Goal: Transaction & Acquisition: Purchase product/service

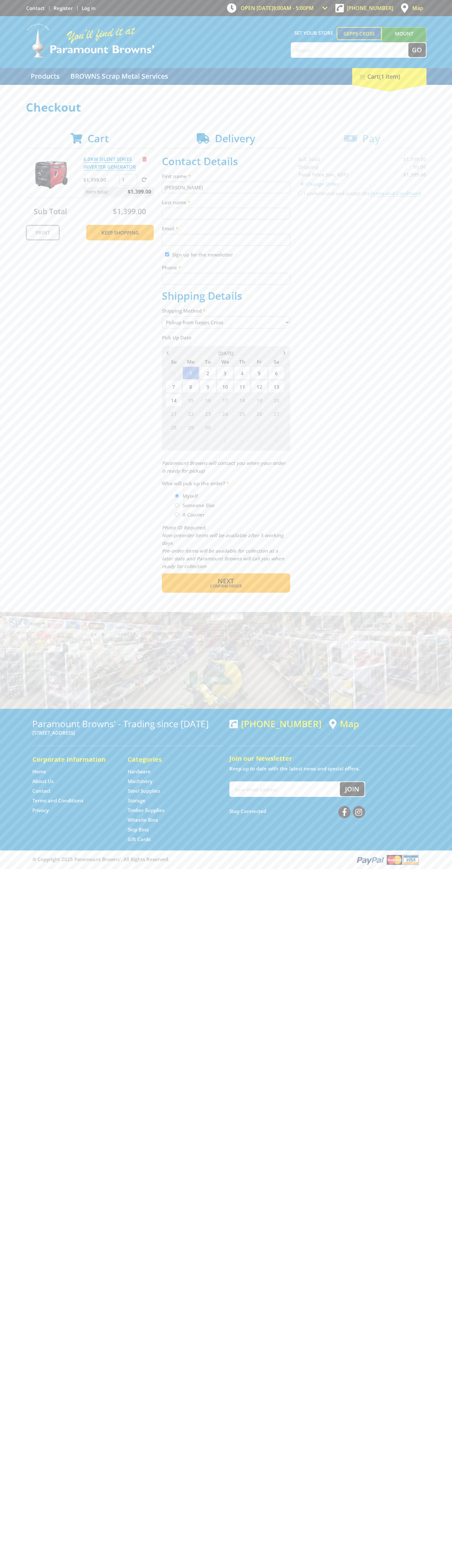
type input "[PERSON_NAME]"
type input "[EMAIL_ADDRESS][DOMAIN_NAME]"
type input "0293744000"
click at [225, 581] on span "Next" at bounding box center [225, 581] width 16 height 9
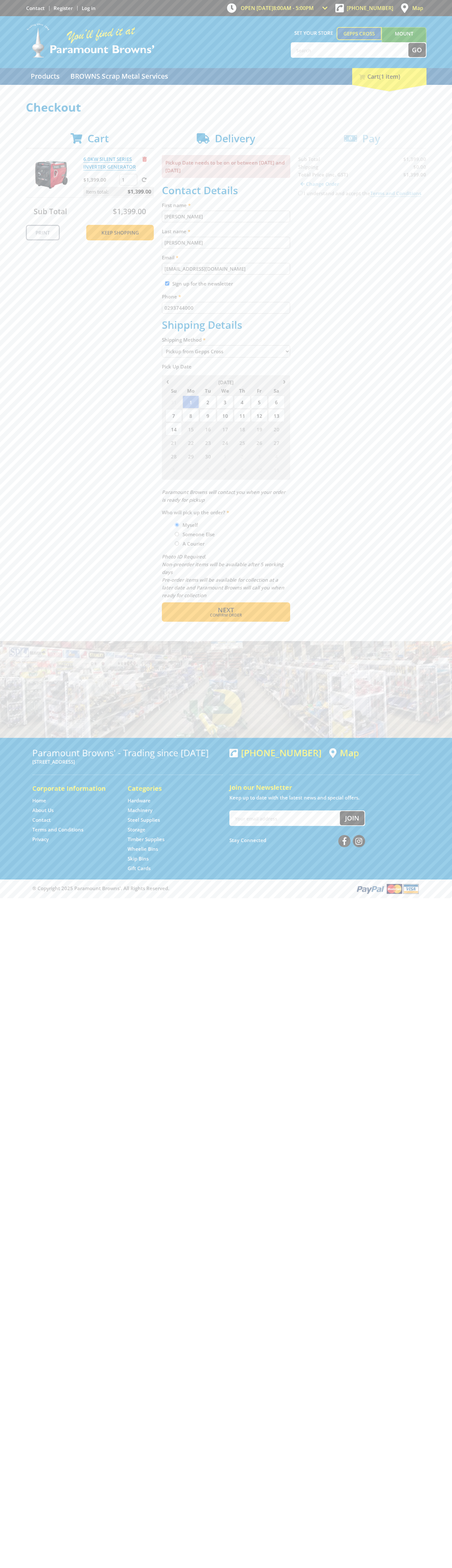
type input "[PERSON_NAME]"
click at [225, 615] on span "Confirm order" at bounding box center [225, 615] width 101 height 4
click at [225, 611] on span "Next" at bounding box center [225, 610] width 16 height 9
